Goal: Check status: Check status

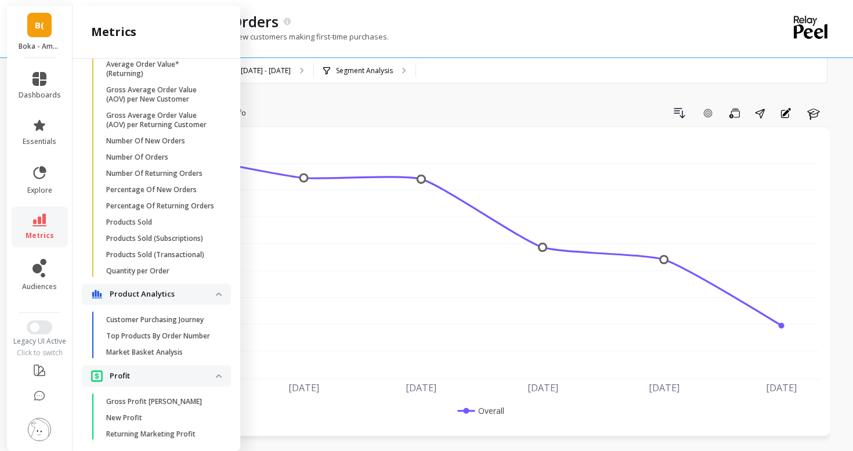
click at [32, 220] on link "metrics" at bounding box center [40, 226] width 42 height 27
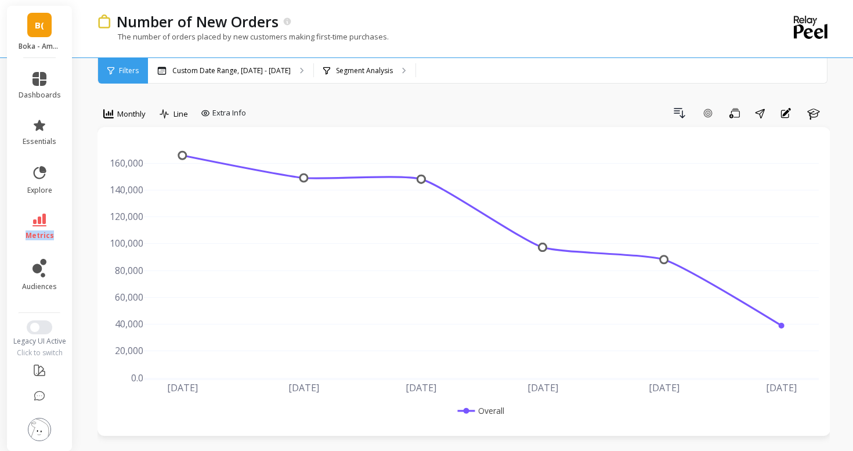
click at [32, 220] on link "metrics" at bounding box center [40, 226] width 42 height 27
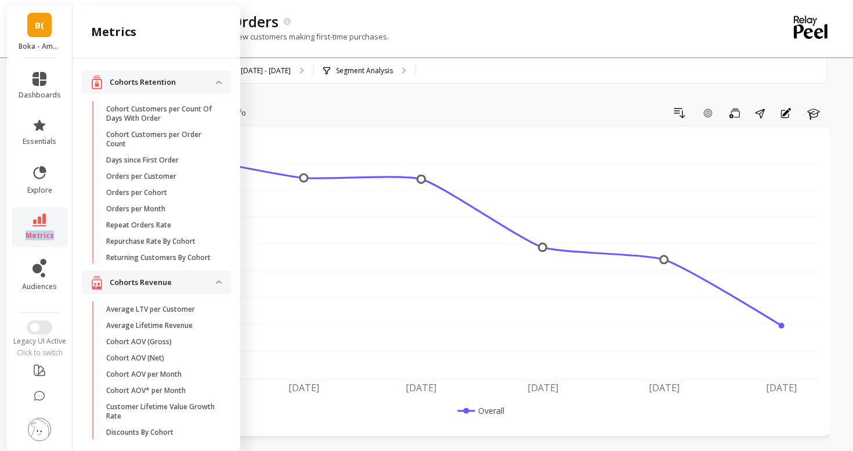
scroll to position [876, 0]
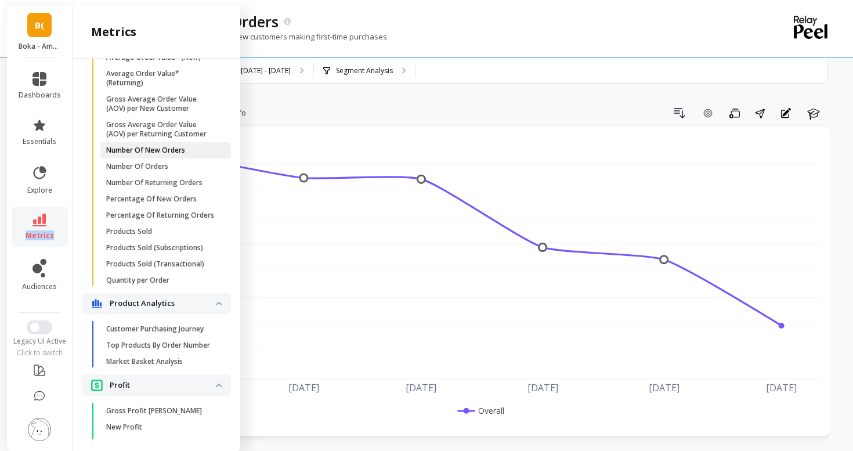
click at [153, 150] on p "Number Of New Orders" at bounding box center [145, 150] width 79 height 9
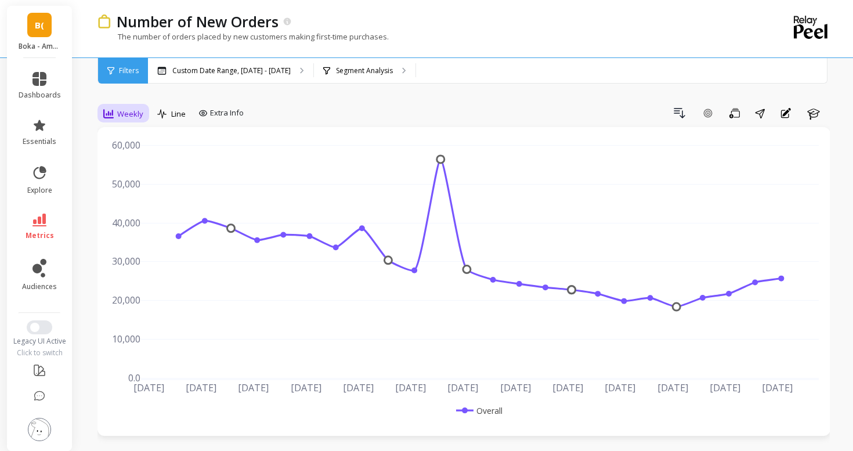
click at [128, 113] on span "Weekly" at bounding box center [130, 113] width 26 height 11
click at [134, 162] on div "Daily" at bounding box center [140, 162] width 66 height 11
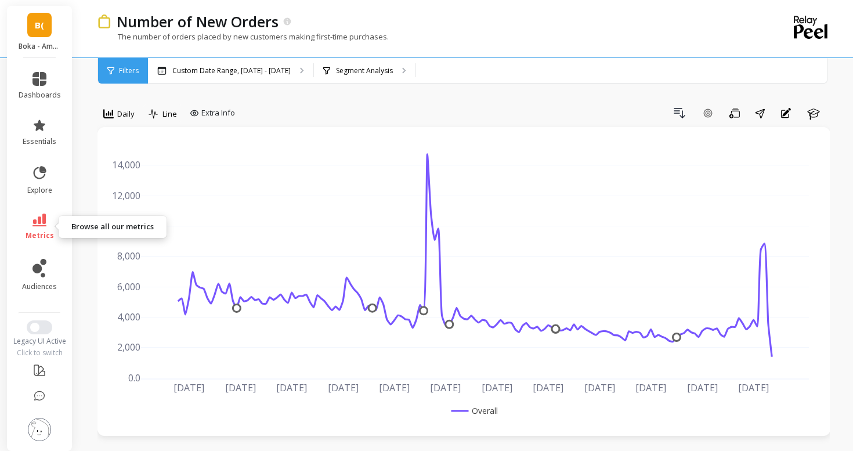
click at [46, 219] on link "metrics" at bounding box center [40, 226] width 42 height 27
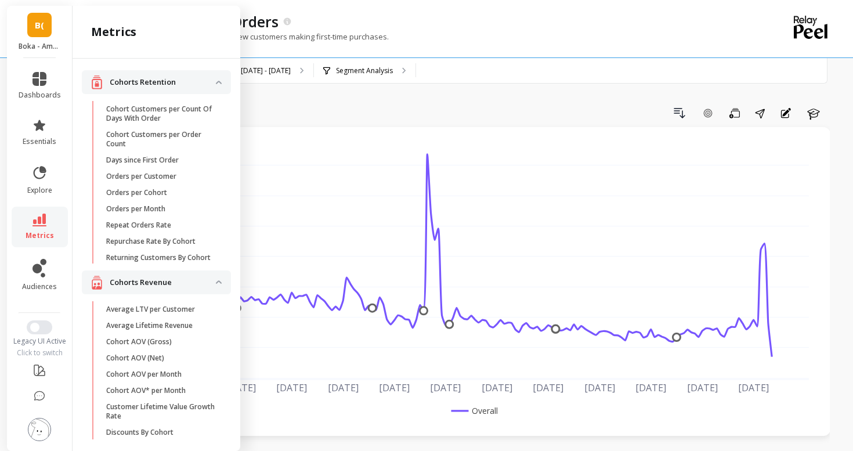
scroll to position [866, 0]
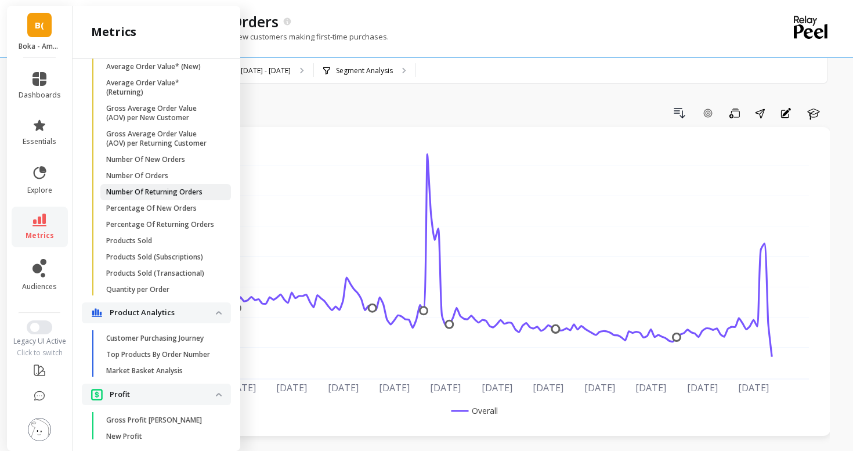
click at [157, 188] on p "Number Of Returning Orders" at bounding box center [154, 191] width 96 height 9
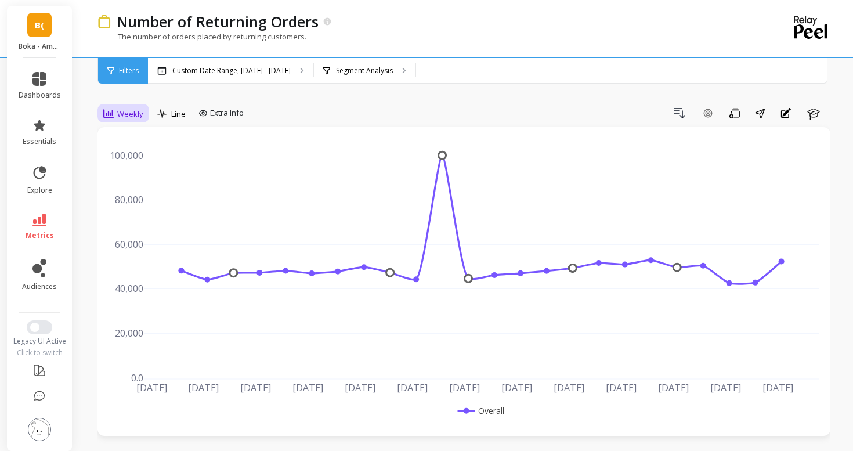
click at [136, 114] on span "Weekly" at bounding box center [130, 113] width 26 height 11
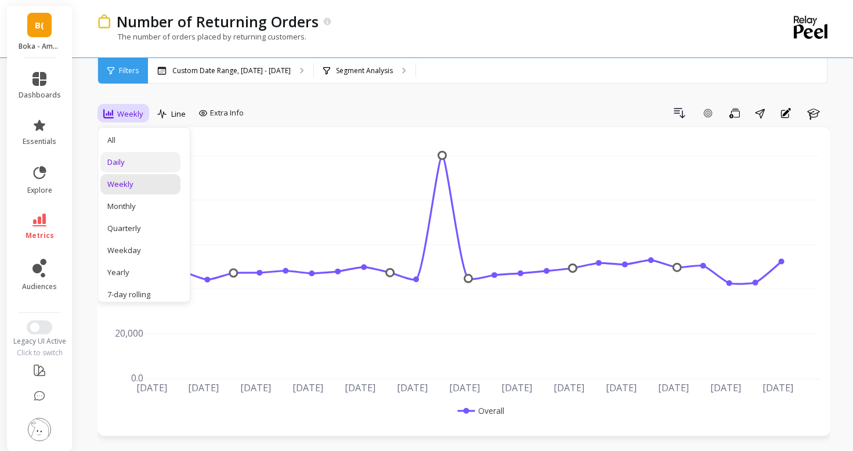
click at [135, 159] on div "Daily" at bounding box center [140, 162] width 66 height 11
